Goal: Task Accomplishment & Management: Use online tool/utility

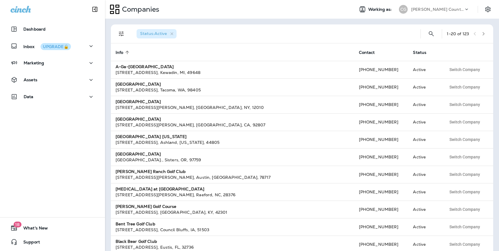
click at [441, 9] on p "[PERSON_NAME] Country Club" at bounding box center [437, 9] width 52 height 5
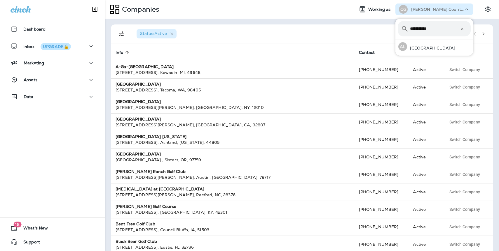
type input "**********"
click at [430, 48] on p "[GEOGRAPHIC_DATA]" at bounding box center [431, 48] width 48 height 5
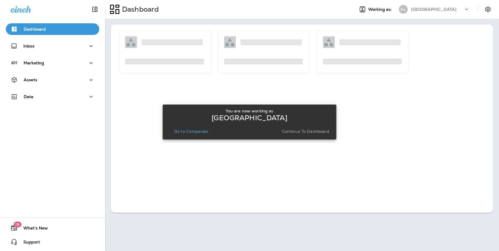
click at [308, 130] on p "Continue to Dashboard" at bounding box center [306, 131] width 48 height 5
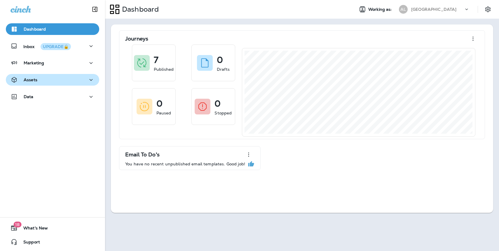
click at [33, 81] on p "Assets" at bounding box center [31, 80] width 14 height 5
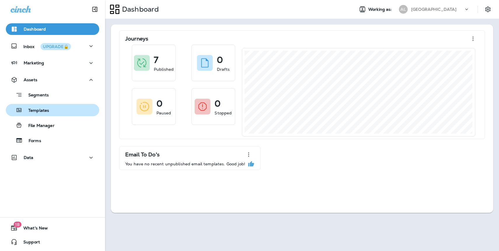
click at [48, 113] on p "Templates" at bounding box center [35, 111] width 27 height 6
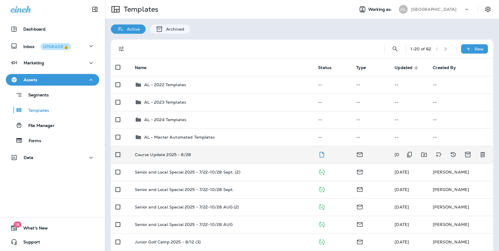
click at [168, 155] on p "Course Update 2025 - 8/28" at bounding box center [163, 154] width 56 height 5
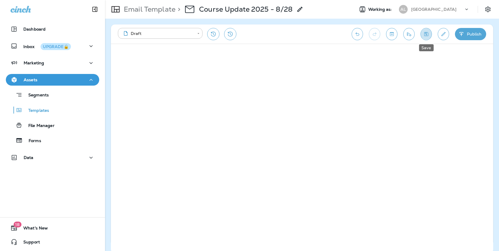
click at [428, 35] on icon "Save" at bounding box center [426, 34] width 6 height 6
